Goal: Register for event/course

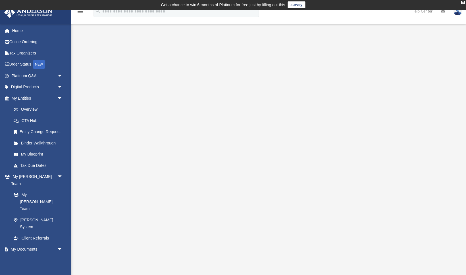
click at [89, 41] on div at bounding box center [268, 153] width 395 height 239
click at [20, 31] on link "Home" at bounding box center [37, 30] width 67 height 11
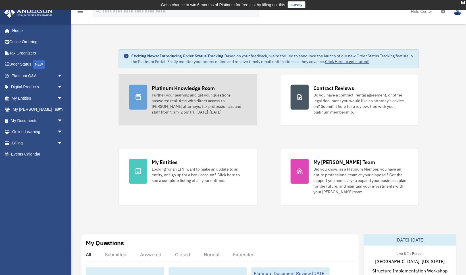
click at [191, 97] on div "Further your learning and get your questions answered real-time with direct acc…" at bounding box center [199, 103] width 95 height 23
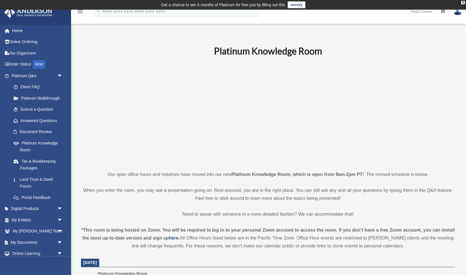
click at [118, 114] on p at bounding box center [267, 113] width 373 height 99
click at [120, 114] on p at bounding box center [267, 113] width 373 height 99
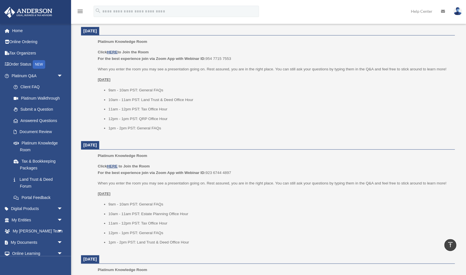
scroll to position [460, 0]
click at [19, 254] on link "Online Learning arrow_drop_down" at bounding box center [37, 253] width 67 height 11
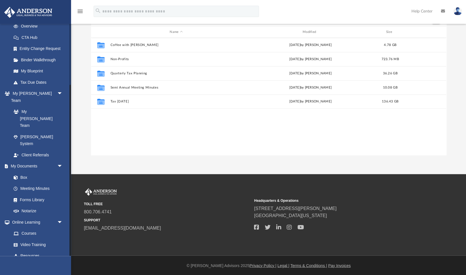
scroll to position [52, 0]
click at [37, 228] on link "Courses" at bounding box center [39, 233] width 63 height 11
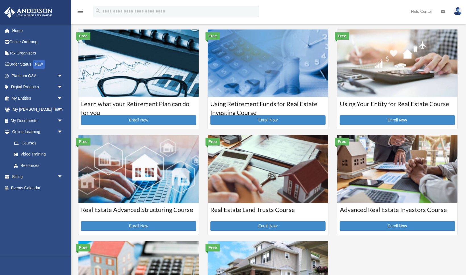
scroll to position [16, 0]
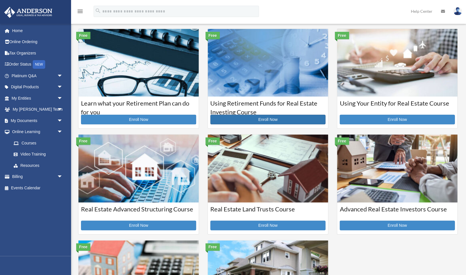
click at [268, 118] on link "Enroll Now" at bounding box center [267, 120] width 115 height 10
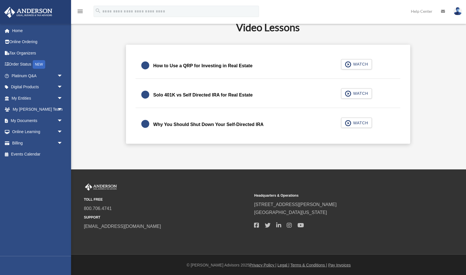
scroll to position [156, 0]
